Goal: Task Accomplishment & Management: Use online tool/utility

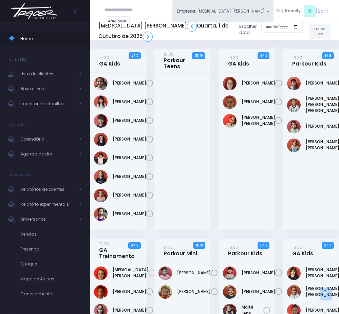
scroll to position [153, 0]
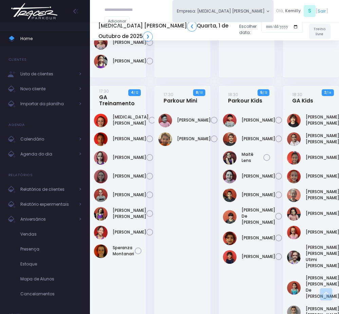
click at [214, 103] on div "18:30 Parkour Kids 5 / 13" at bounding box center [246, 233] width 64 height 294
click at [119, 5] on input "text" at bounding box center [124, 10] width 41 height 12
click at [125, 24] on link "[PERSON_NAME]" at bounding box center [135, 21] width 35 height 6
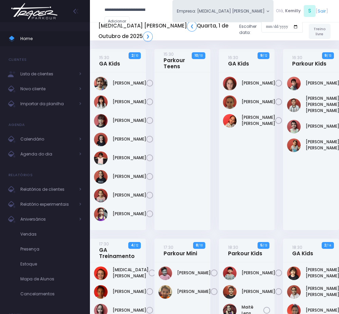
type input "**********"
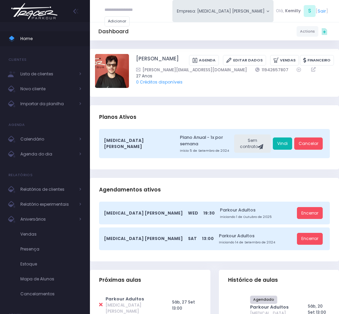
click at [285, 141] on link "Vindi" at bounding box center [282, 143] width 19 height 12
